Goal: Check status: Check status

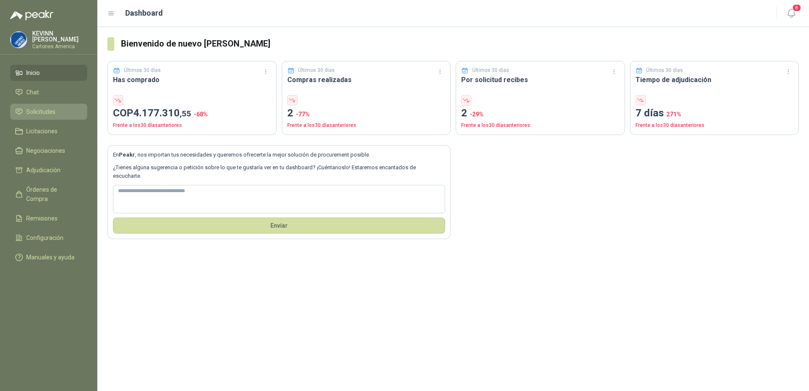
click at [40, 107] on span "Solicitudes" at bounding box center [40, 111] width 29 height 9
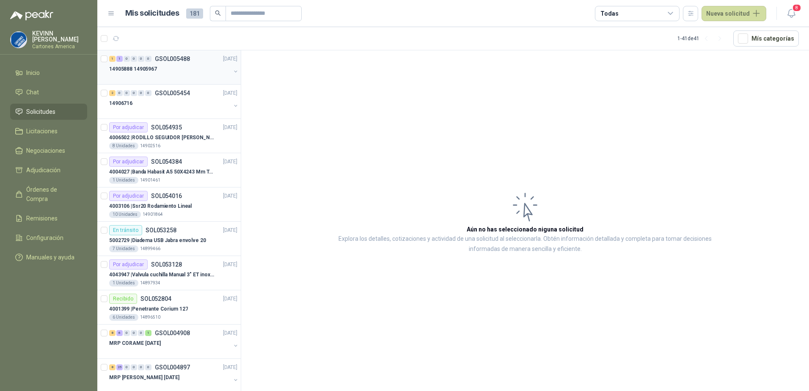
click at [192, 72] on div "14905888 14905967" at bounding box center [169, 69] width 121 height 10
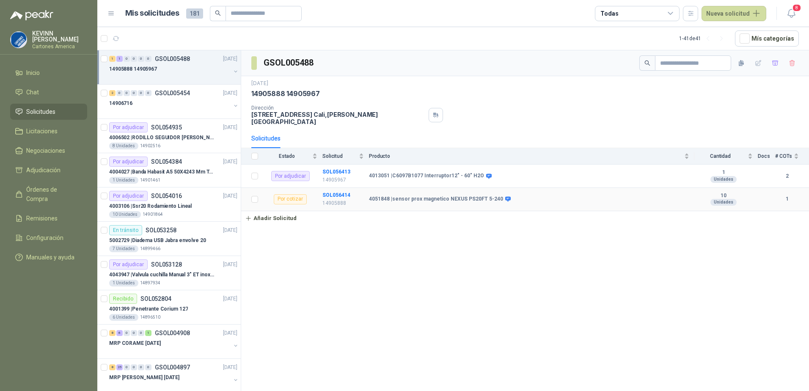
click at [382, 196] on td "4051848 | sensor prox magnetico NEXUS PS20FT 5-240" at bounding box center [531, 199] width 325 height 23
click at [232, 71] on button "button" at bounding box center [235, 71] width 7 height 7
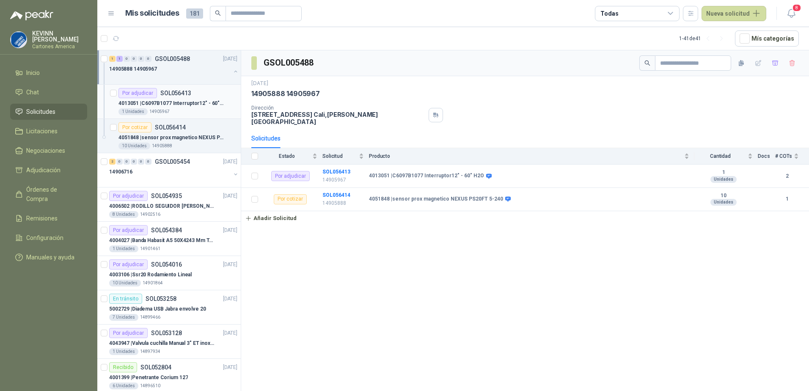
click at [173, 109] on div "1 Unidades 14905967" at bounding box center [177, 111] width 119 height 7
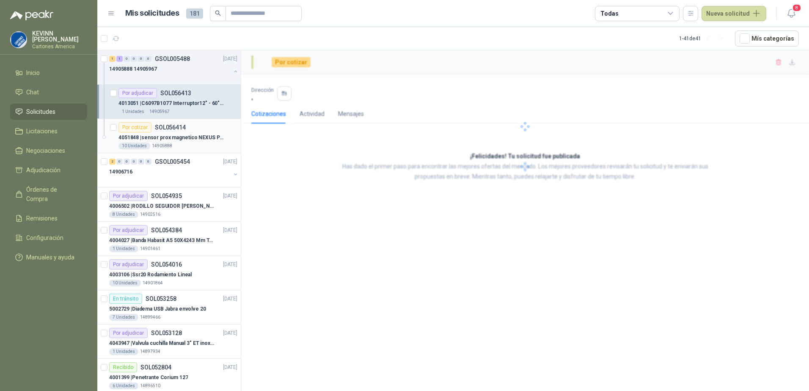
click at [173, 135] on p "4051848 | sensor prox magnetico NEXUS PS20FT 5-240" at bounding box center [170, 138] width 105 height 8
